Goal: Information Seeking & Learning: Learn about a topic

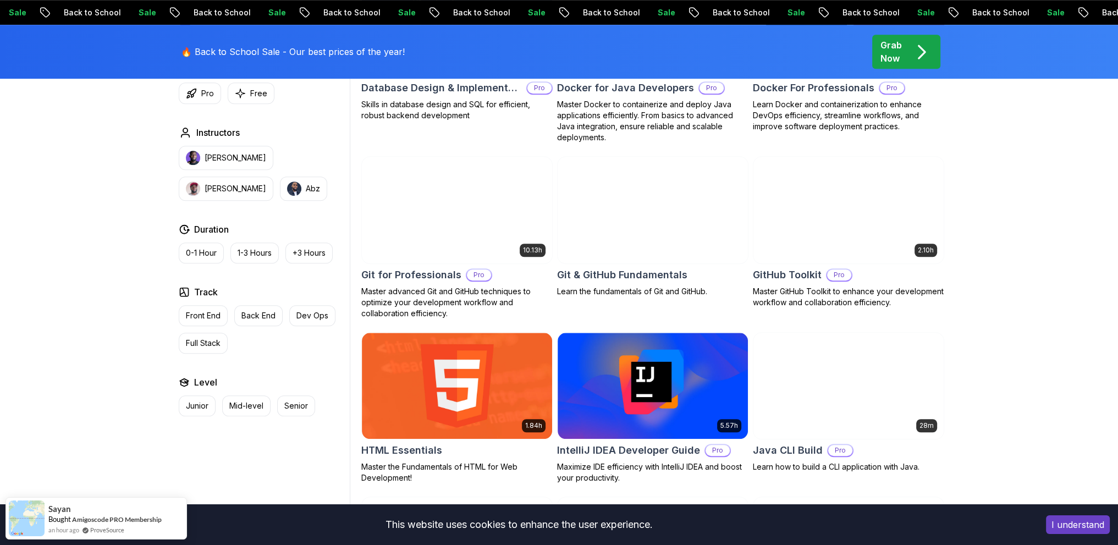
scroll to position [1154, 0]
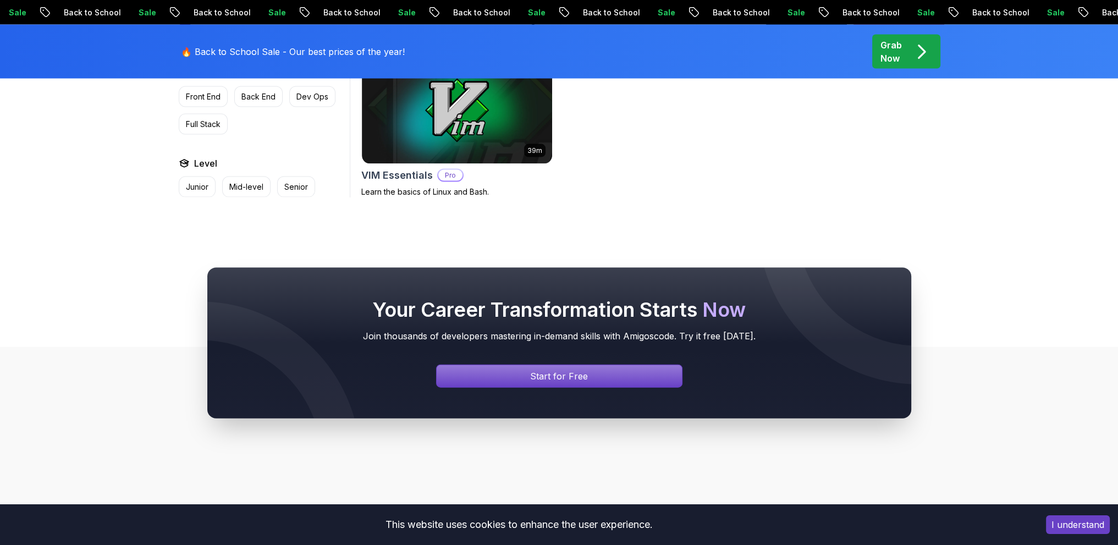
scroll to position [3298, 0]
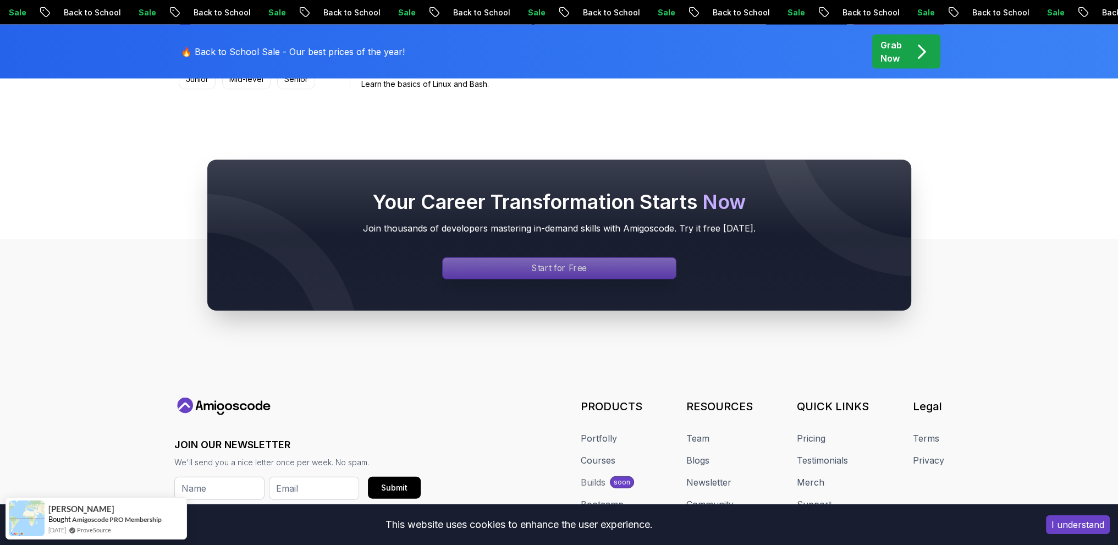
click at [605, 258] on div "Signin page" at bounding box center [559, 268] width 233 height 21
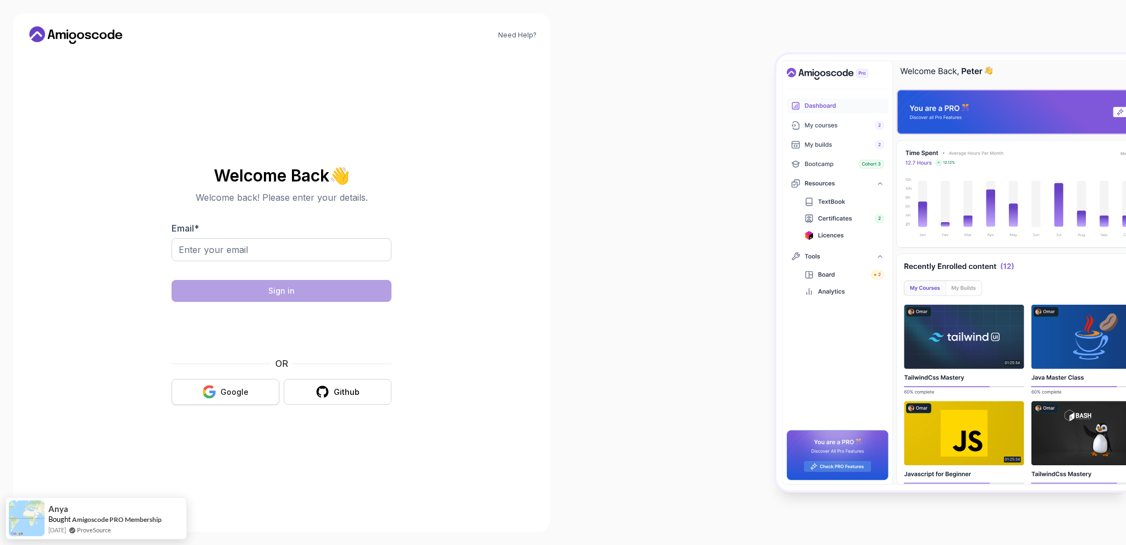
click at [238, 397] on button "Google" at bounding box center [226, 392] width 108 height 26
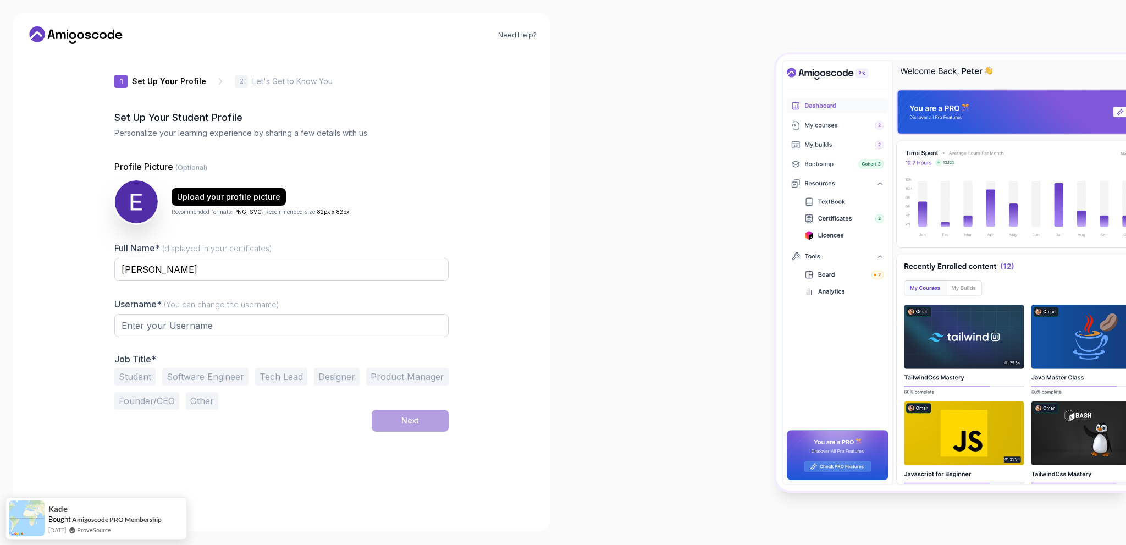
type input "silentpanther0ba0f"
click at [138, 374] on button "Student" at bounding box center [134, 377] width 41 height 18
click at [399, 413] on button "Next" at bounding box center [410, 421] width 77 height 22
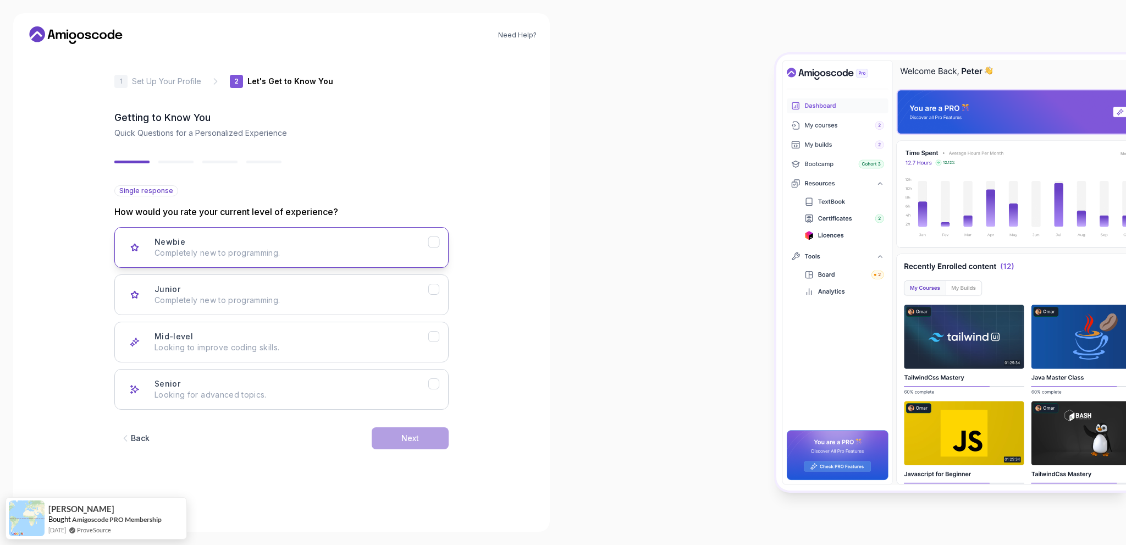
click at [268, 246] on div "Newbie Completely new to programming." at bounding box center [291, 247] width 274 height 22
click at [424, 441] on button "Next" at bounding box center [410, 438] width 77 height 22
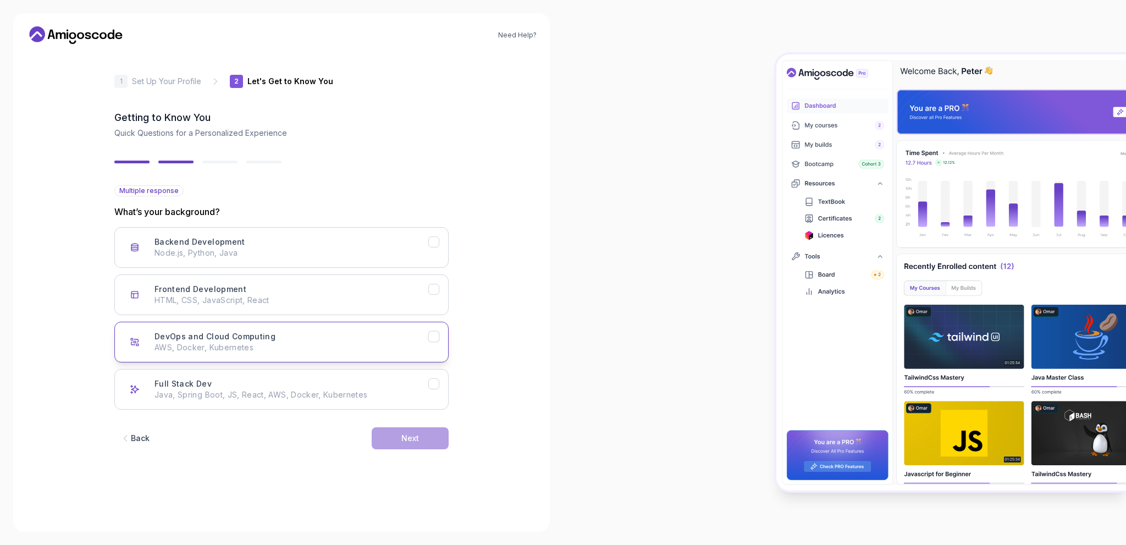
click at [279, 346] on p "AWS, Docker, Kubernetes" at bounding box center [291, 347] width 274 height 11
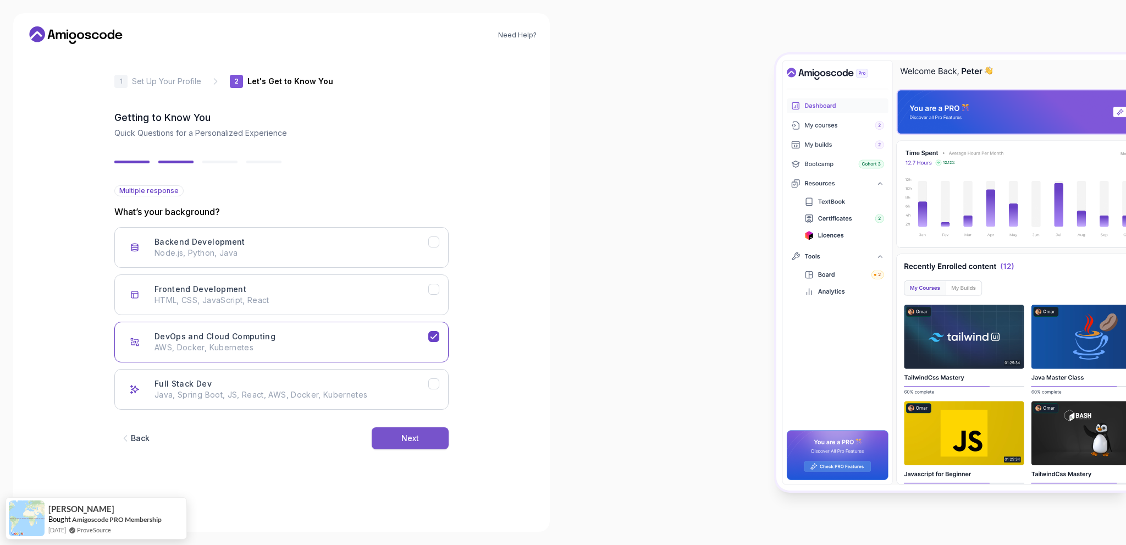
click at [405, 434] on div "Next" at bounding box center [410, 438] width 18 height 11
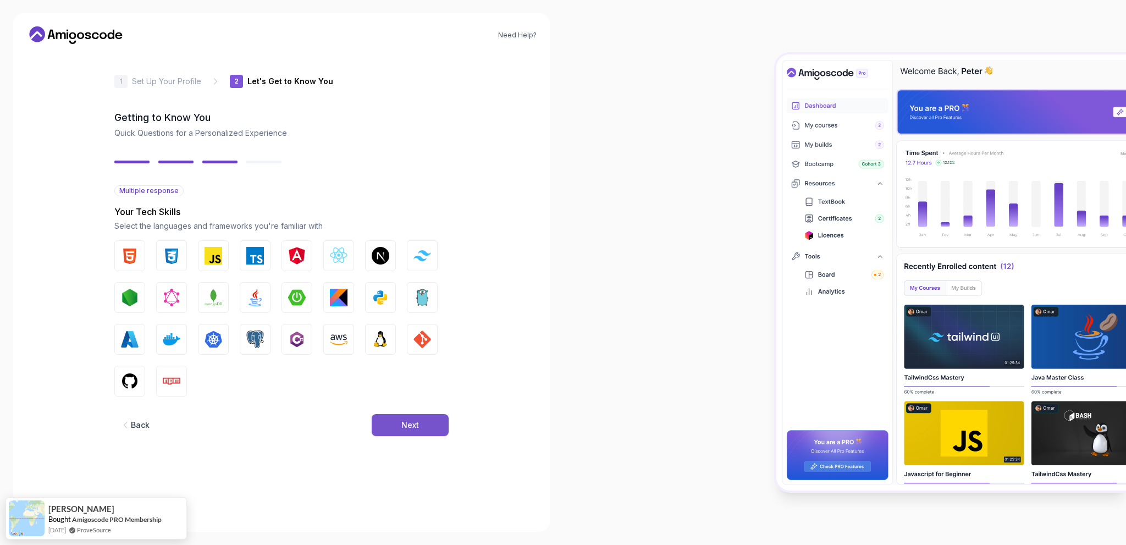
click at [407, 427] on div "Next" at bounding box center [410, 424] width 18 height 11
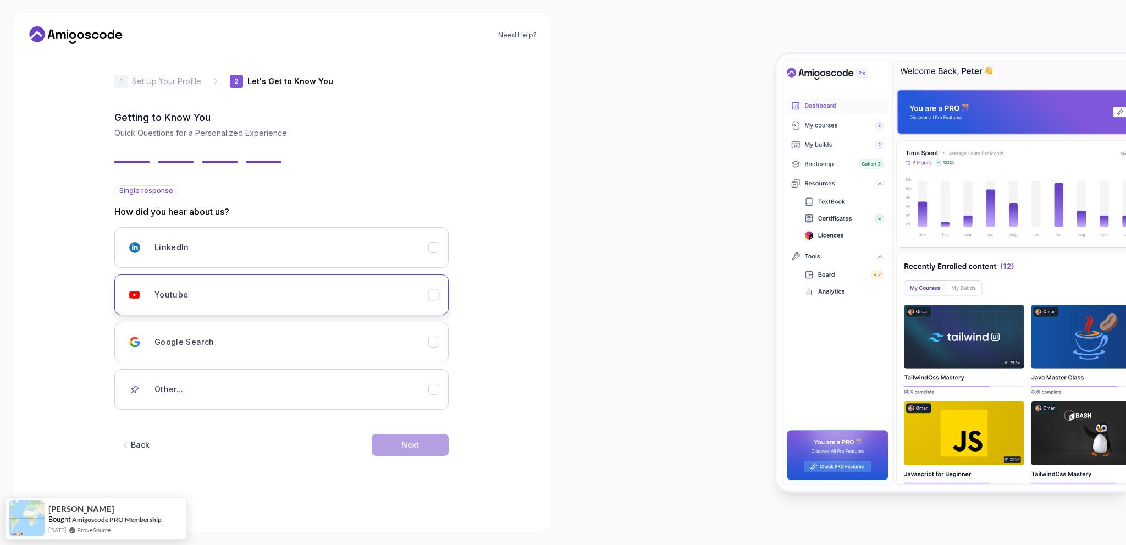
click at [299, 289] on div "Youtube" at bounding box center [291, 295] width 274 height 22
click at [425, 438] on button "Next" at bounding box center [410, 445] width 77 height 22
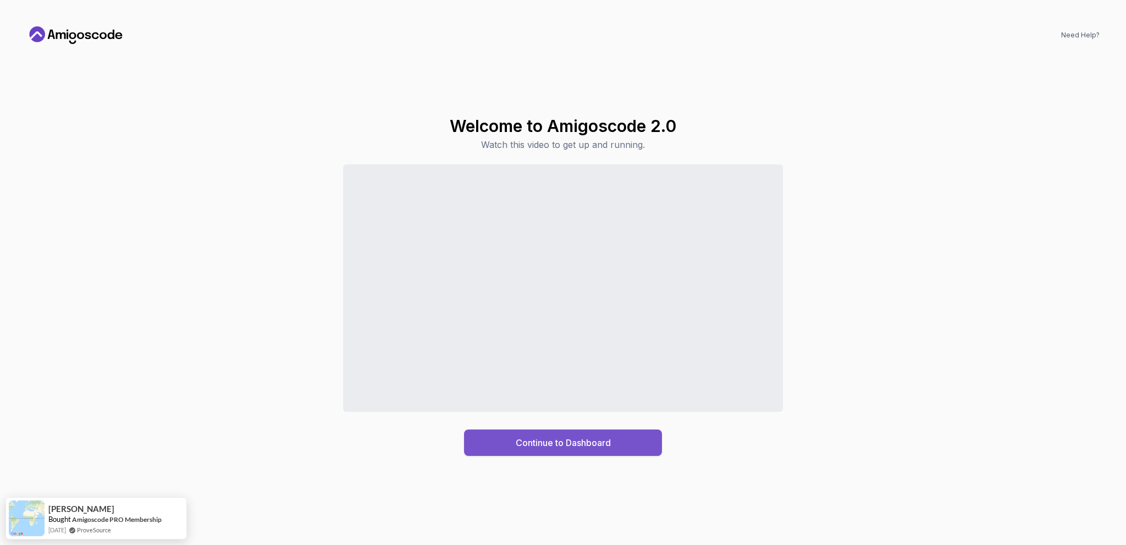
click at [538, 446] on div "Continue to Dashboard" at bounding box center [563, 442] width 95 height 13
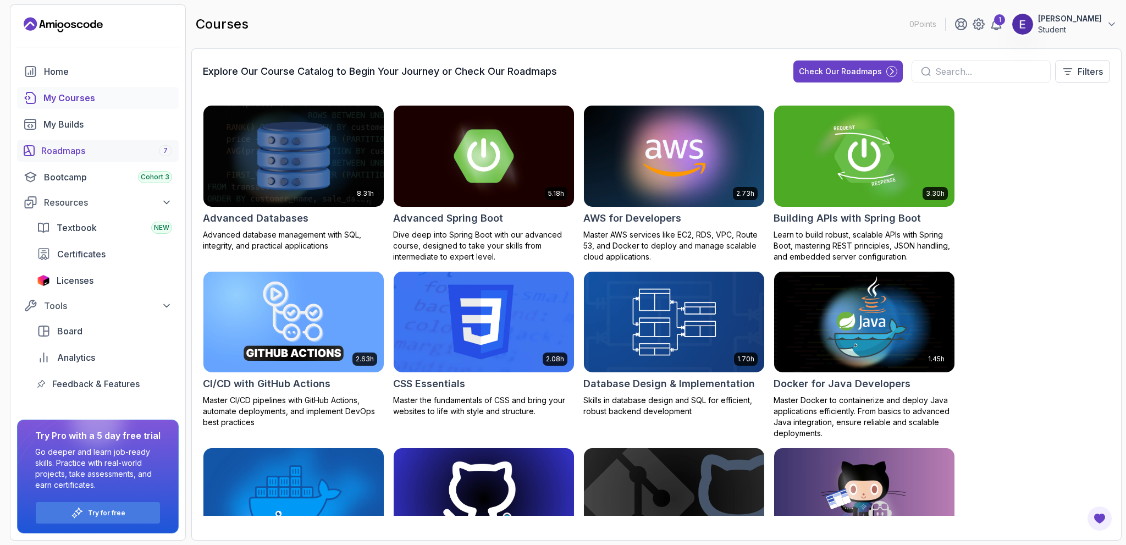
click at [77, 153] on div "Roadmaps 7" at bounding box center [106, 150] width 131 height 13
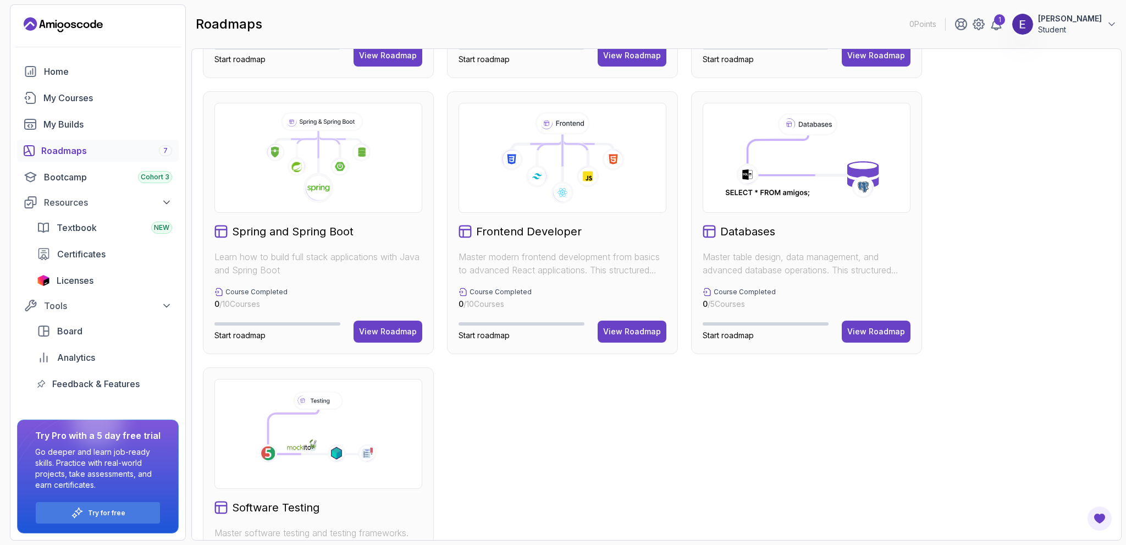
scroll to position [275, 0]
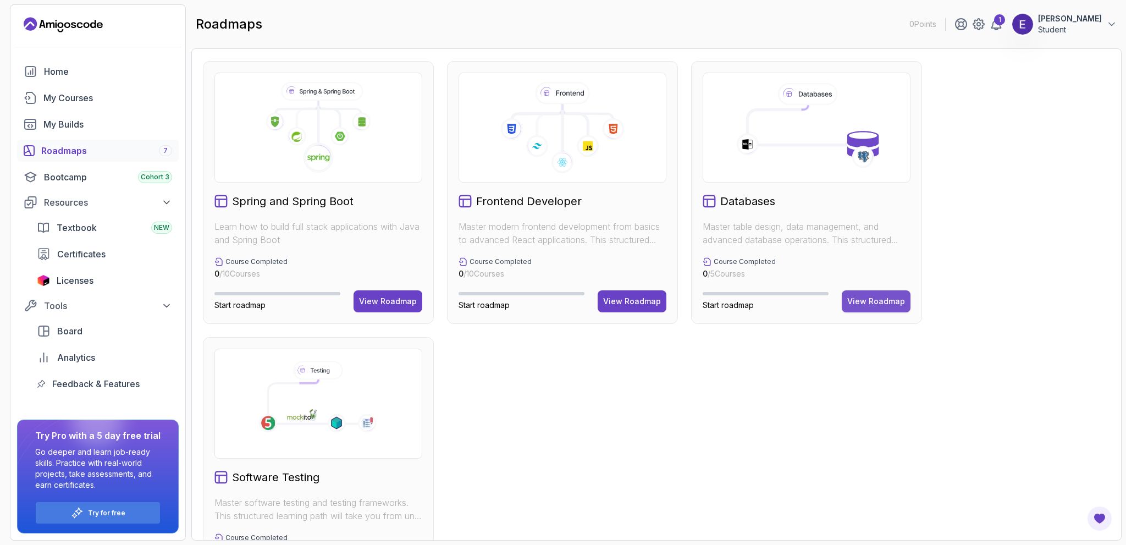
click at [858, 300] on div "View Roadmap" at bounding box center [876, 301] width 58 height 11
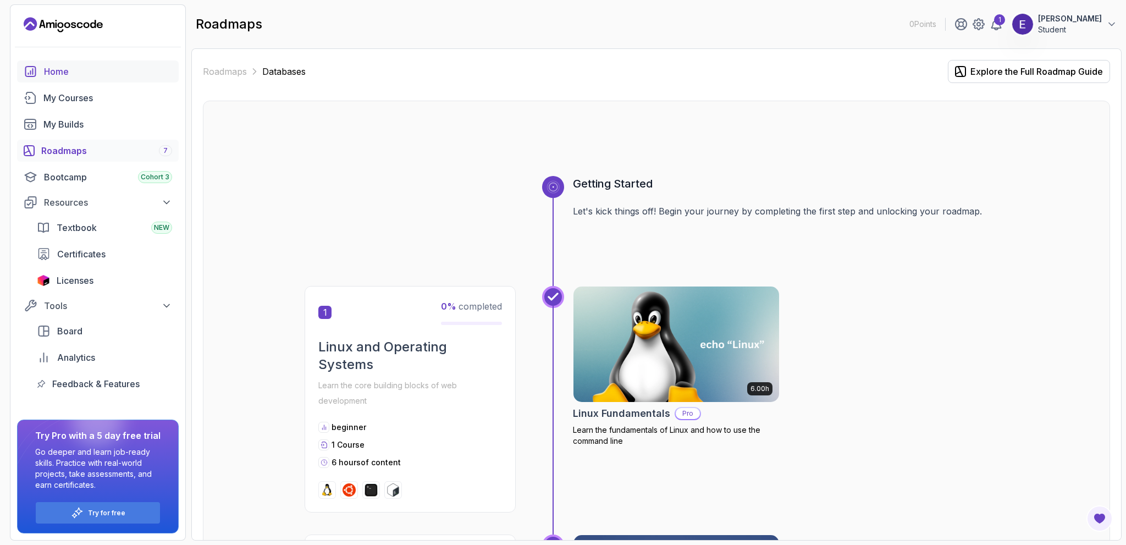
click at [51, 69] on div "Home" at bounding box center [108, 71] width 128 height 13
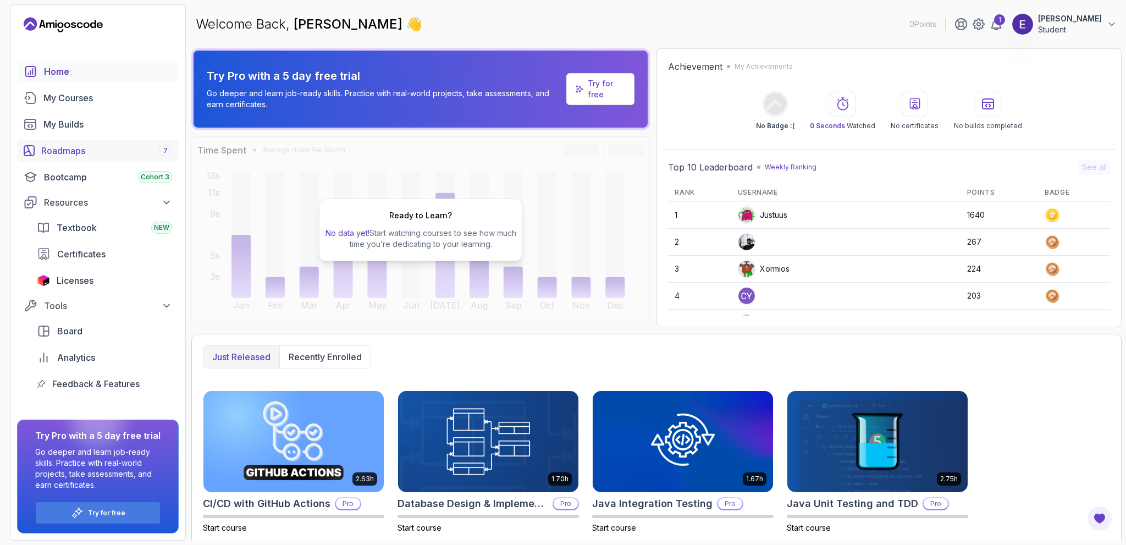
click at [70, 152] on div "Roadmaps 7" at bounding box center [106, 150] width 131 height 13
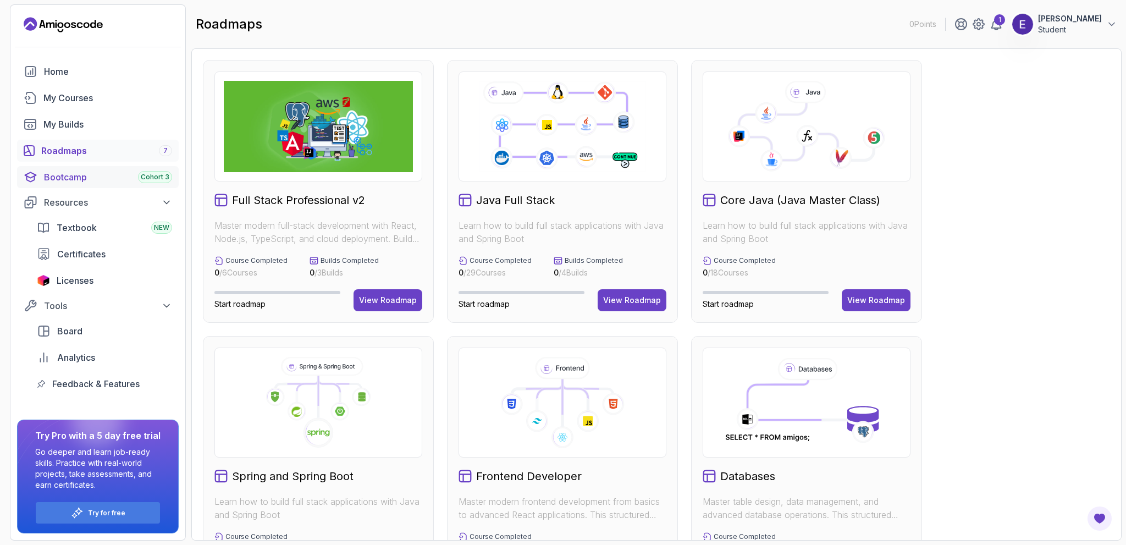
click at [79, 182] on div "Bootcamp Cohort 3" at bounding box center [108, 176] width 128 height 13
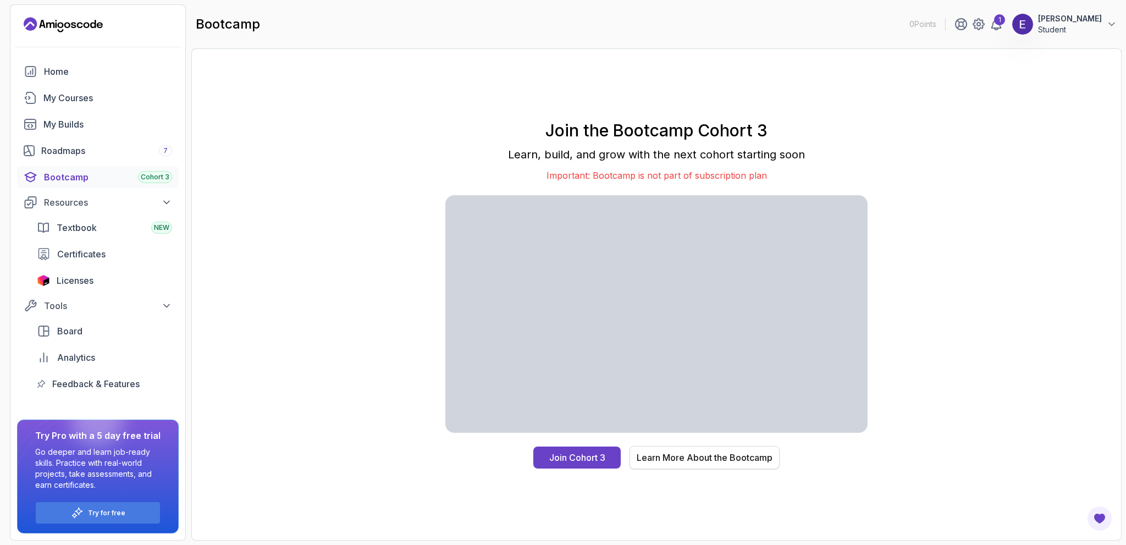
click at [686, 459] on div "Learn More About the Bootcamp" at bounding box center [705, 457] width 136 height 13
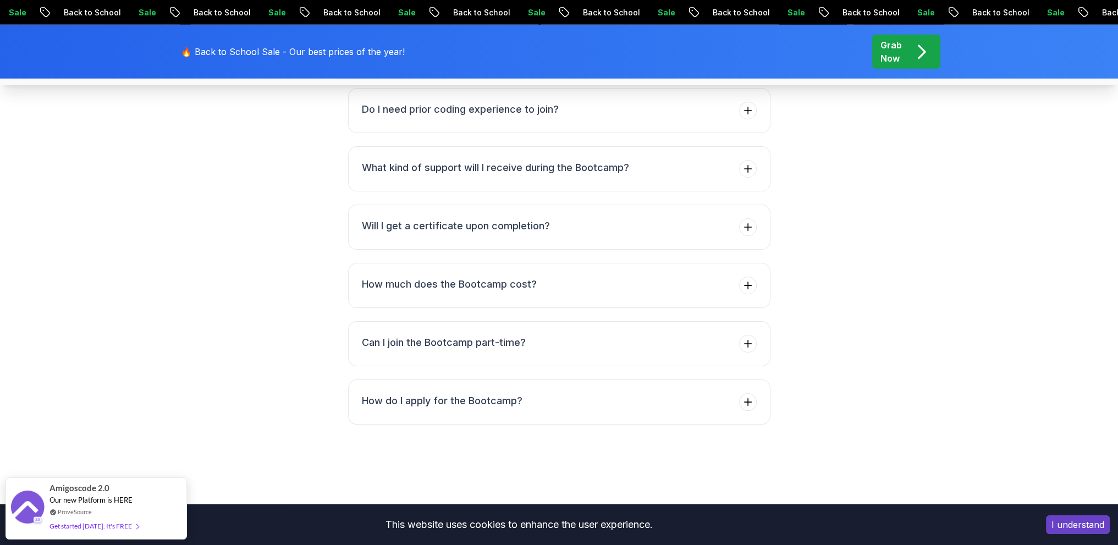
scroll to position [4233, 0]
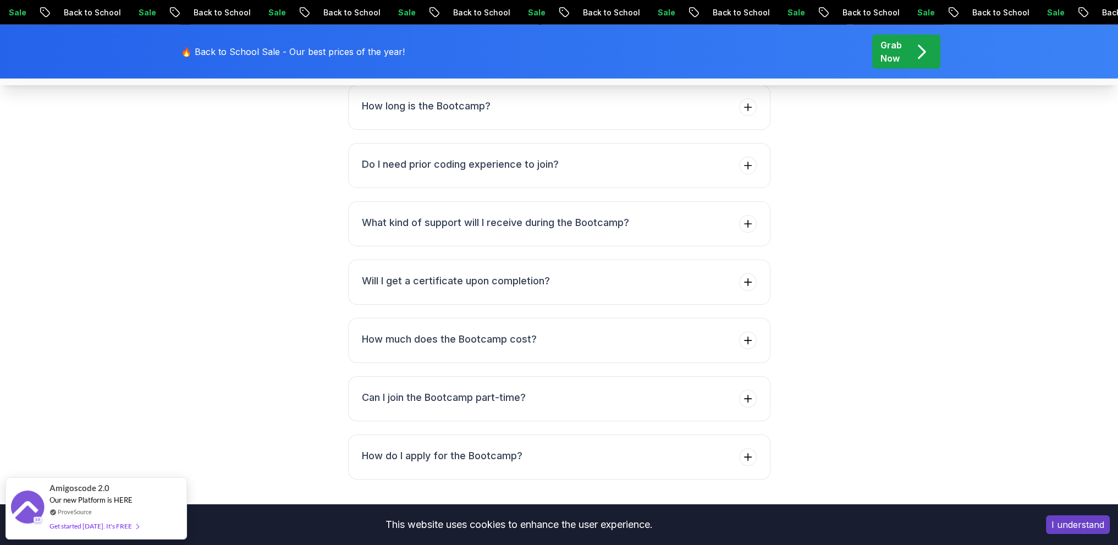
click at [596, 71] on button "What will I learn during the Bootcamp?" at bounding box center [559, 48] width 422 height 45
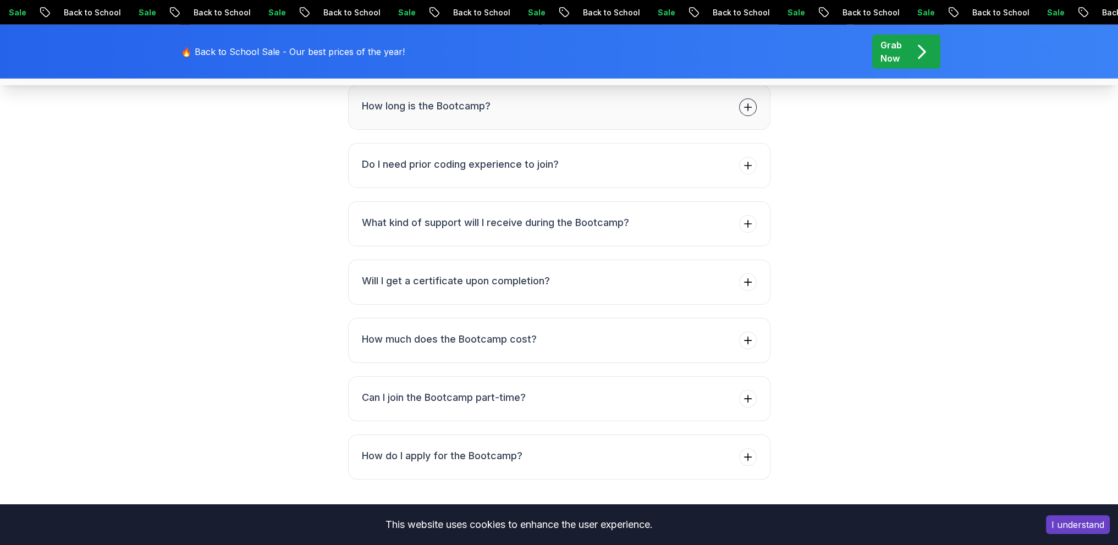
click at [589, 130] on button "How long is the Bootcamp?" at bounding box center [559, 107] width 422 height 45
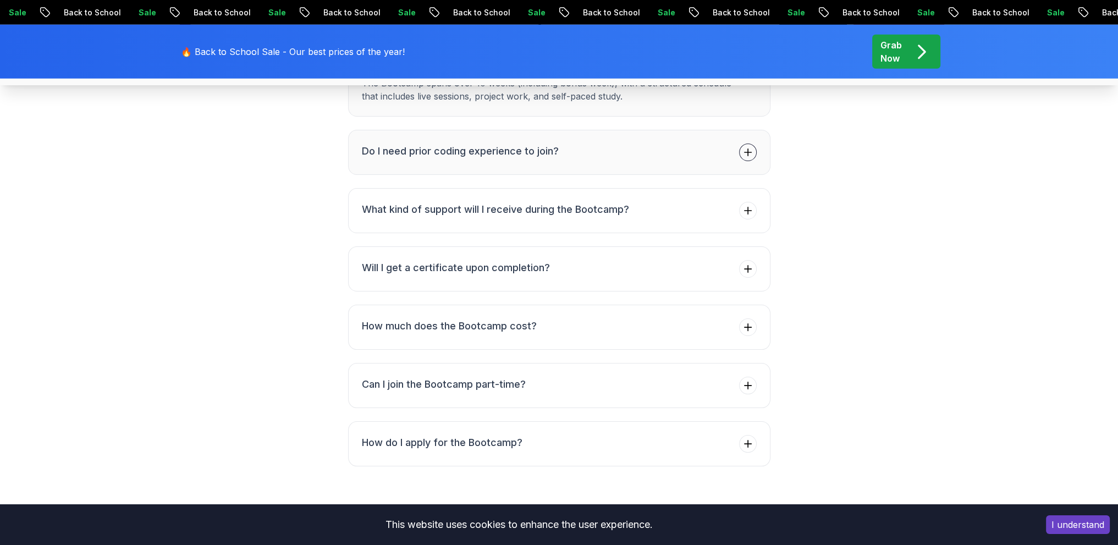
click at [583, 175] on button "Do I need prior coding experience to join?" at bounding box center [559, 152] width 422 height 45
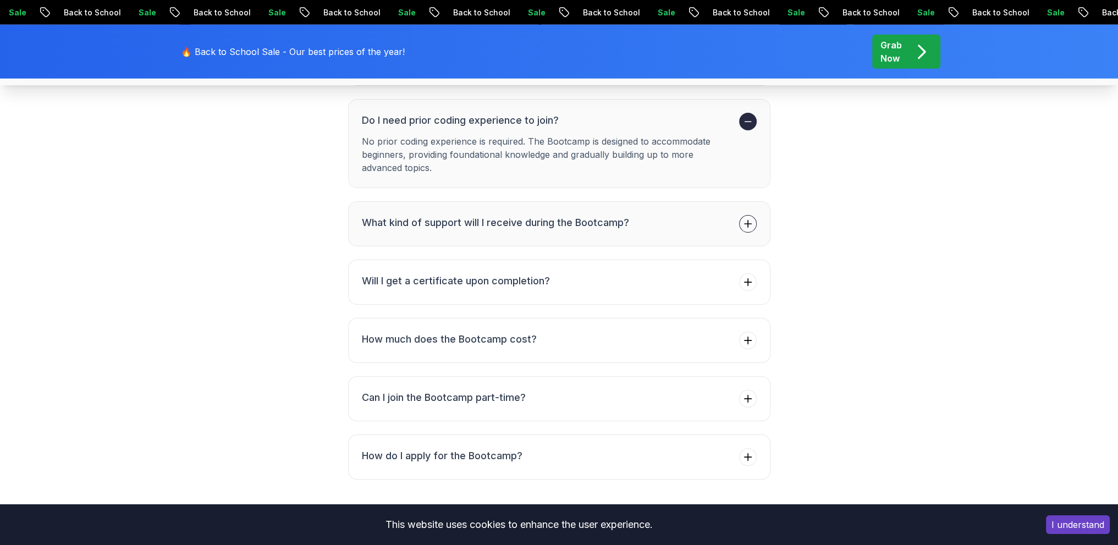
click at [620, 230] on h3 "What kind of support will I receive during the Bootcamp?" at bounding box center [495, 222] width 267 height 15
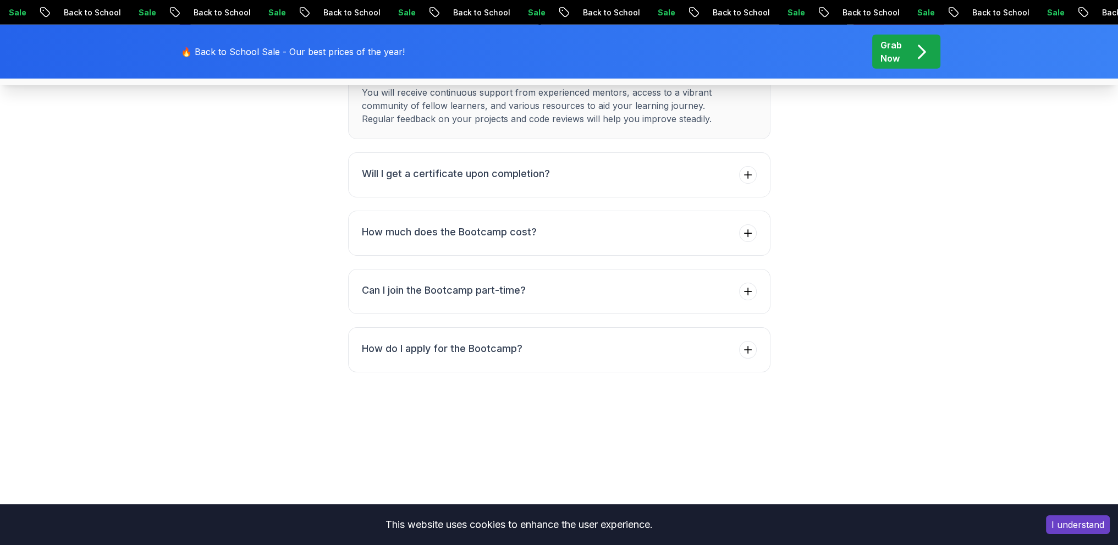
scroll to position [4343, 0]
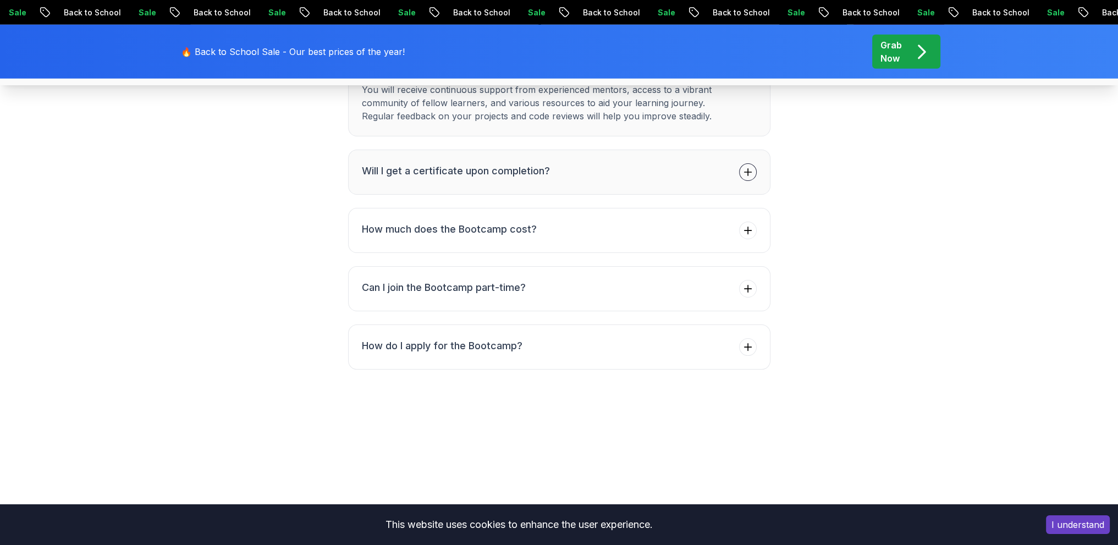
click at [563, 195] on button "Will I get a certificate upon completion?" at bounding box center [559, 172] width 422 height 45
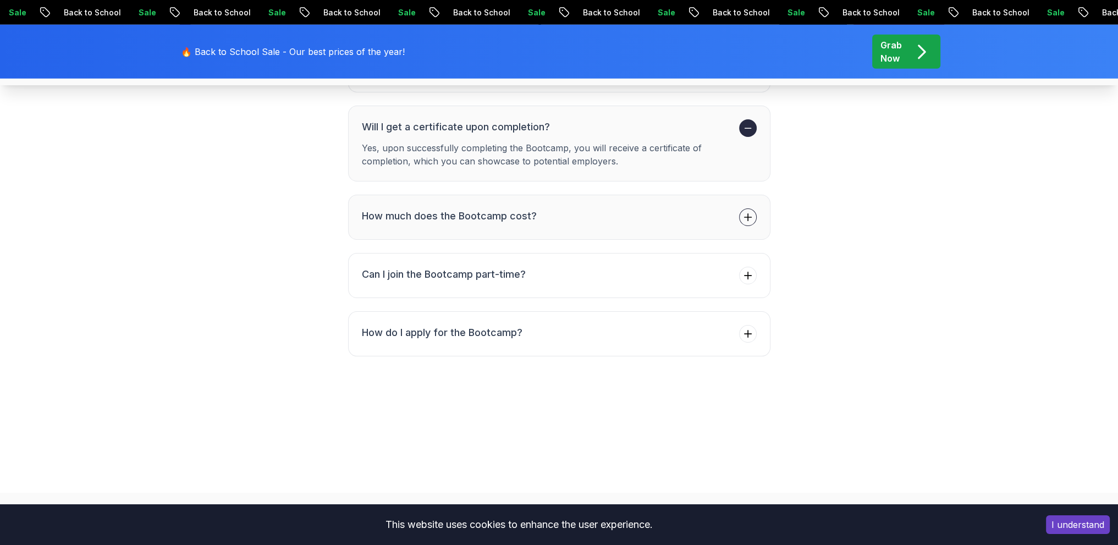
click at [539, 240] on button "How much does the Bootcamp cost?" at bounding box center [559, 217] width 422 height 45
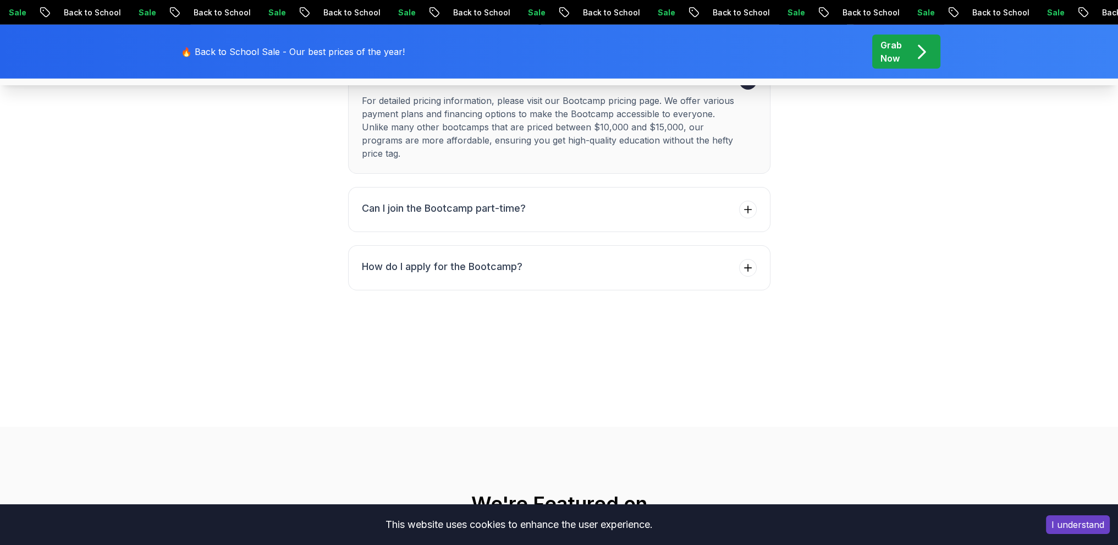
scroll to position [4453, 0]
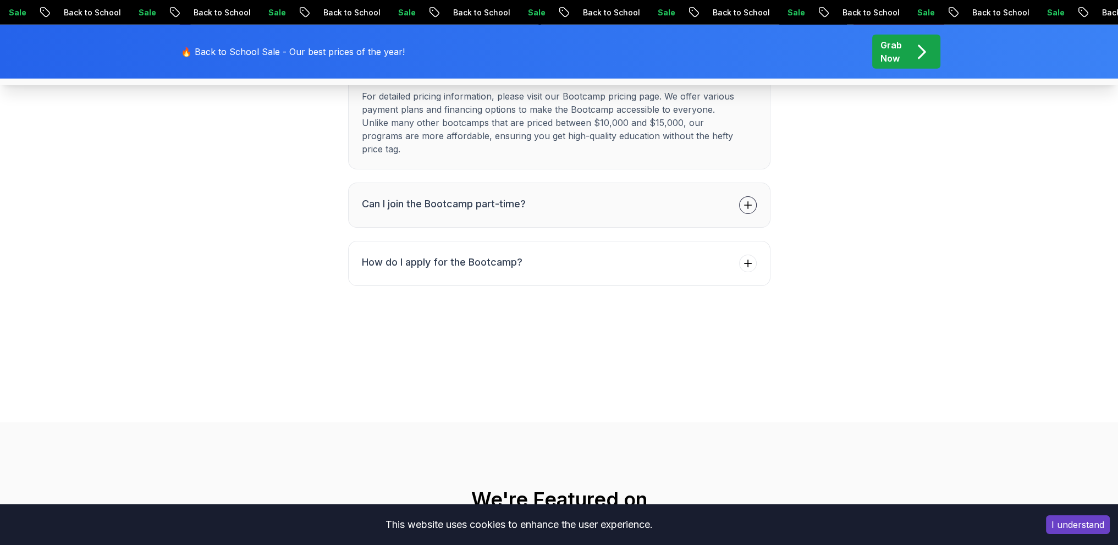
click at [521, 212] on h3 "Can I join the Bootcamp part-time?" at bounding box center [444, 203] width 164 height 15
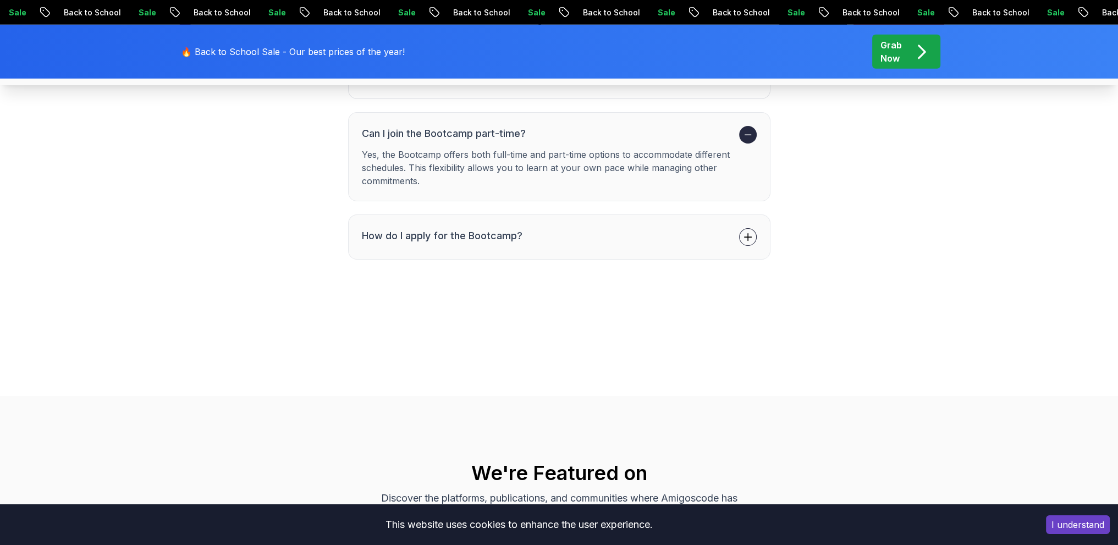
click at [517, 244] on h3 "How do I apply for the Bootcamp?" at bounding box center [442, 235] width 161 height 15
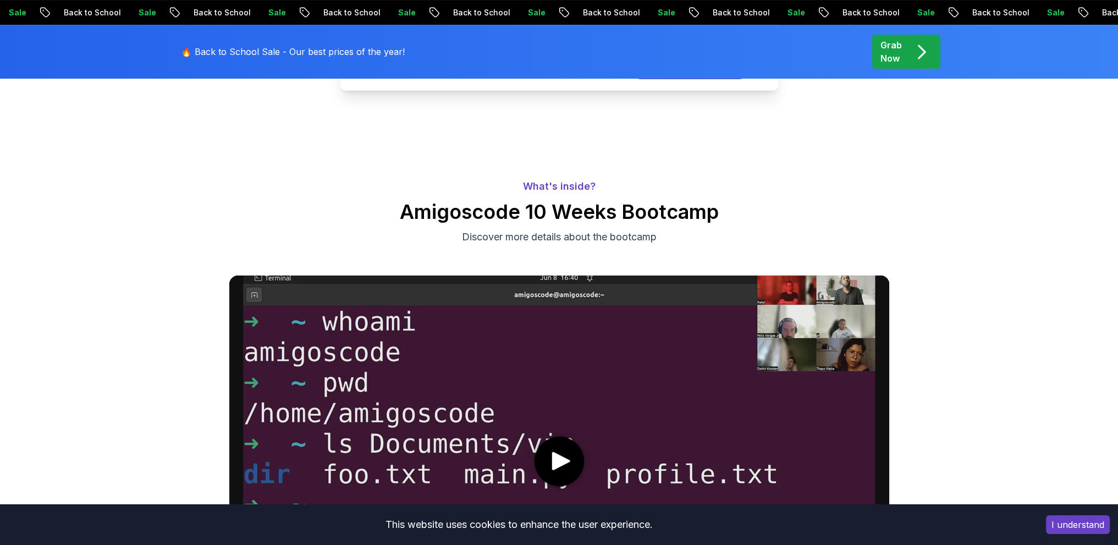
scroll to position [0, 0]
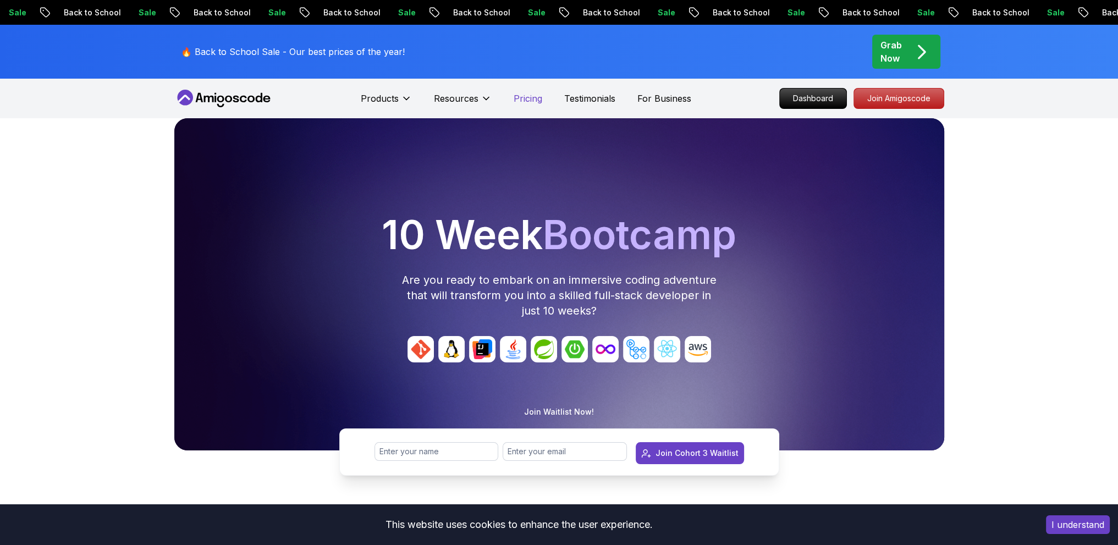
click at [535, 97] on p "Pricing" at bounding box center [527, 98] width 29 height 13
